Goal: Task Accomplishment & Management: Manage account settings

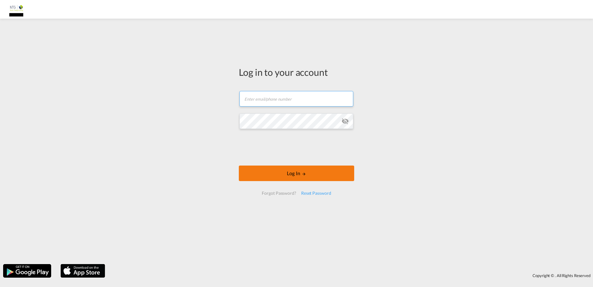
type input "[EMAIL_ADDRESS][DOMAIN_NAME]"
click at [269, 172] on button "Log In" at bounding box center [296, 173] width 115 height 16
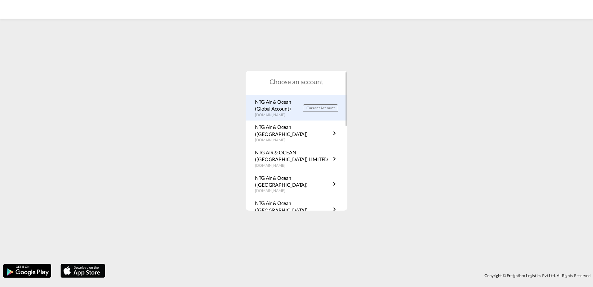
click at [263, 109] on p "NTG Air & Ocean (Global Account)" at bounding box center [279, 105] width 48 height 14
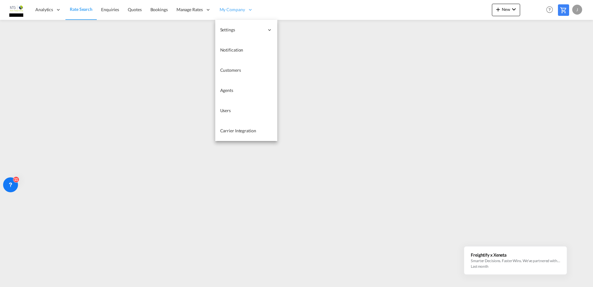
click at [244, 9] on div "My Company" at bounding box center [236, 10] width 42 height 20
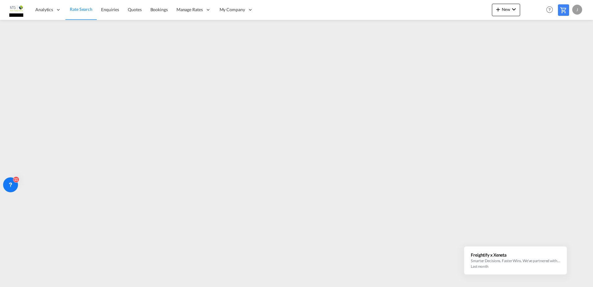
click at [576, 7] on div "J" at bounding box center [577, 10] width 10 height 10
click at [570, 44] on button "Switch Account" at bounding box center [566, 47] width 50 height 12
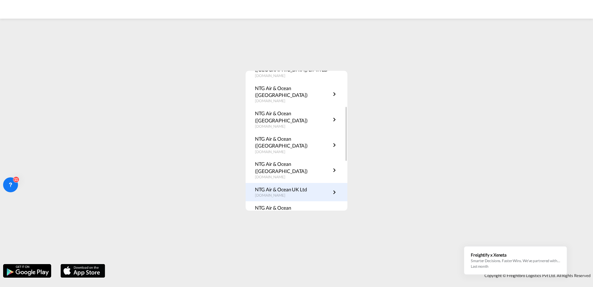
scroll to position [59, 0]
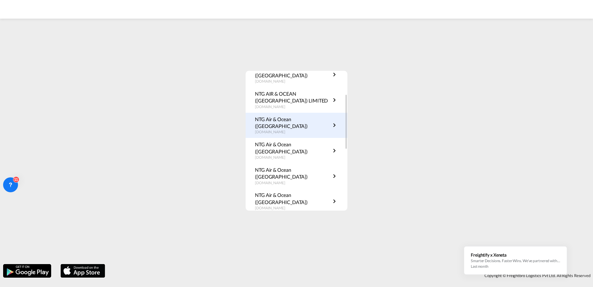
click at [300, 116] on p "NTG Air & Ocean ([GEOGRAPHIC_DATA])" at bounding box center [293, 123] width 76 height 14
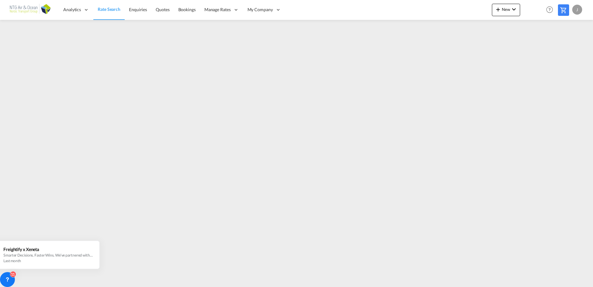
click at [573, 8] on div "J" at bounding box center [577, 10] width 10 height 10
click at [564, 48] on button "Switch Account" at bounding box center [566, 47] width 50 height 12
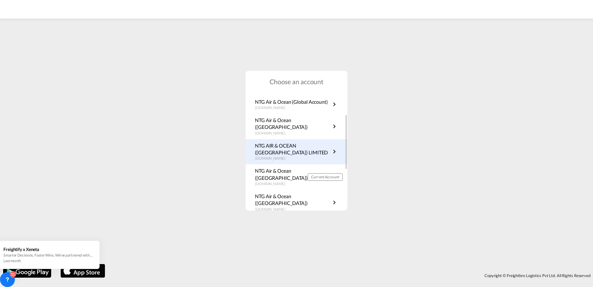
scroll to position [31, 0]
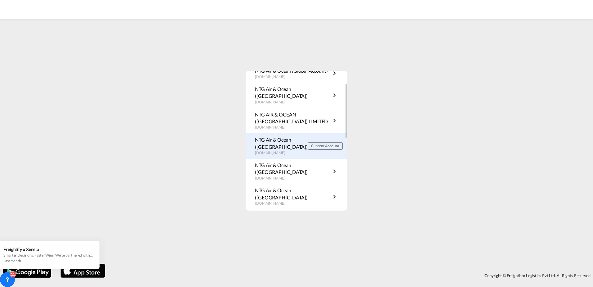
click at [299, 140] on p "NTG Air & Ocean ([GEOGRAPHIC_DATA])" at bounding box center [281, 143] width 53 height 14
